Goal: Navigation & Orientation: Find specific page/section

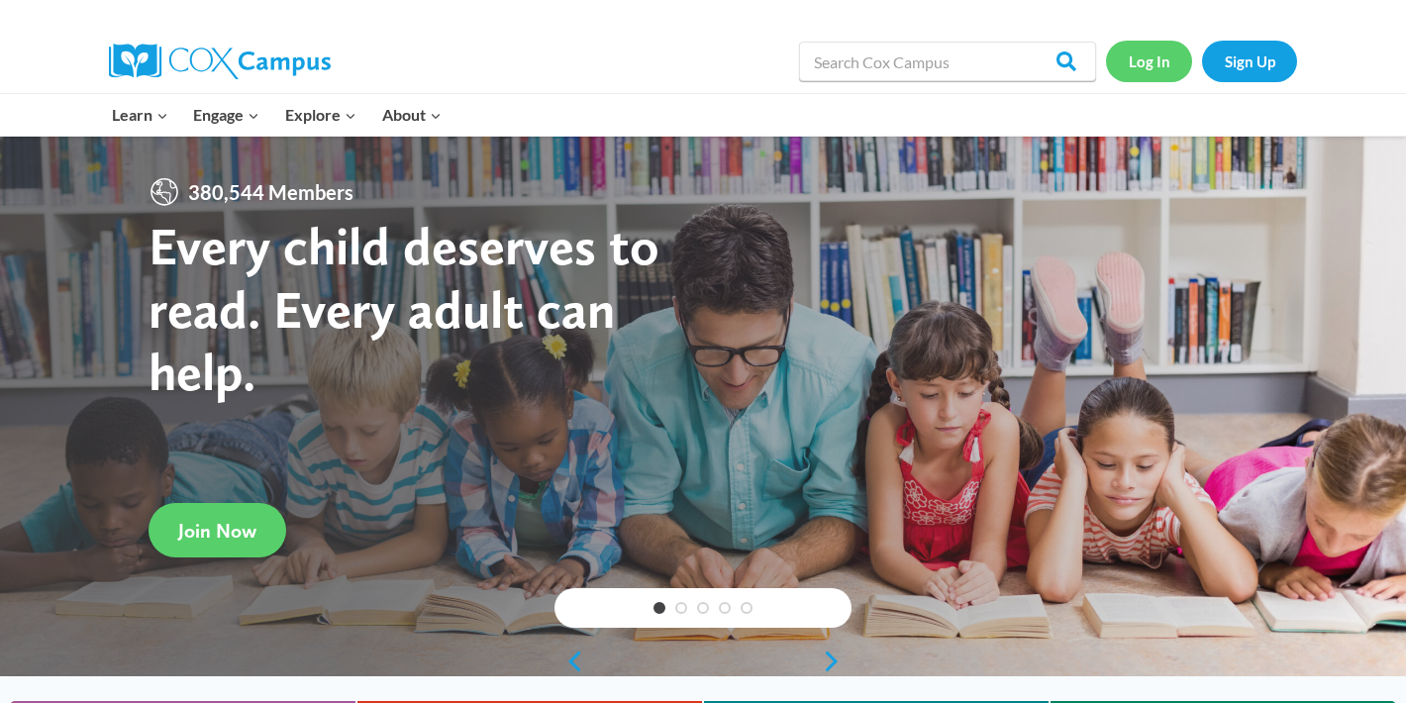
click at [1149, 77] on link "Log In" at bounding box center [1149, 61] width 86 height 41
click at [1117, 63] on link "Log In" at bounding box center [1149, 61] width 86 height 41
click at [1145, 64] on link "Log In" at bounding box center [1149, 61] width 86 height 41
